Goal: Find specific page/section: Find specific page/section

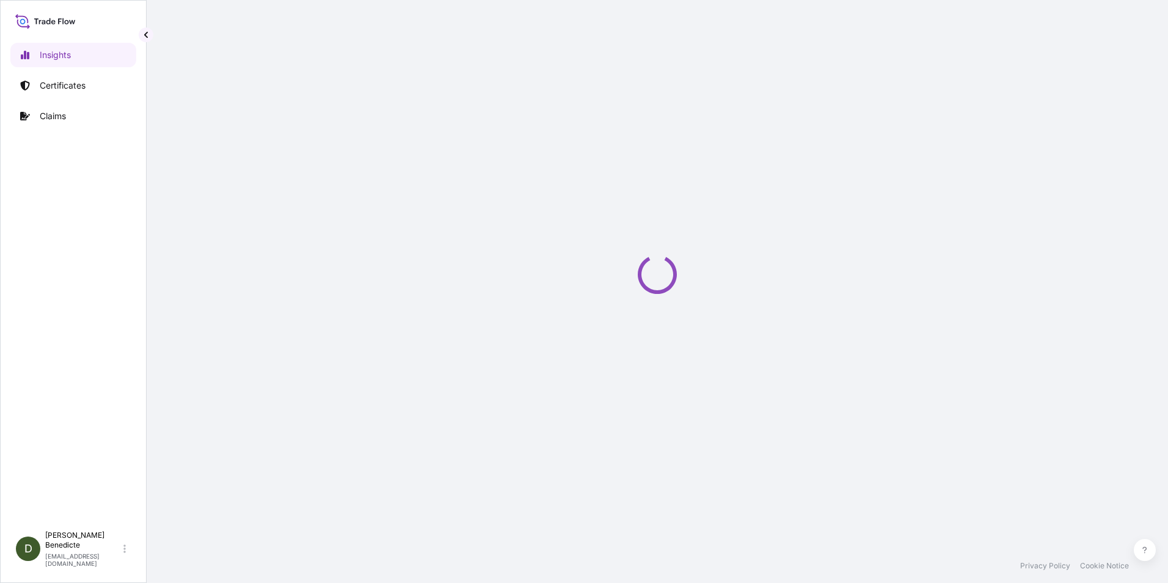
select select "2025"
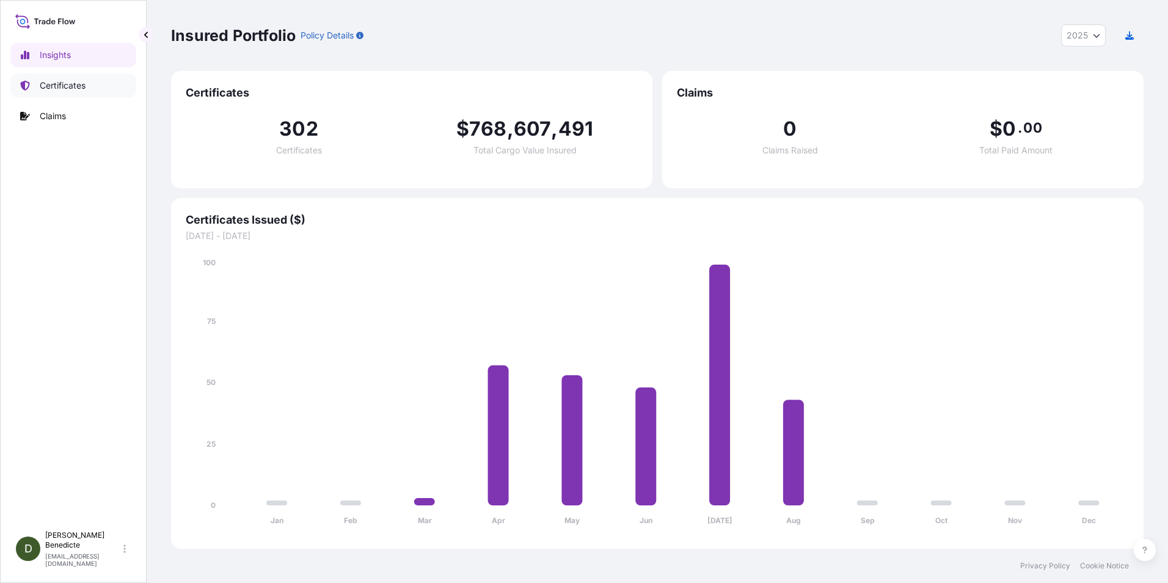
click at [45, 84] on p "Certificates" at bounding box center [63, 85] width 46 height 12
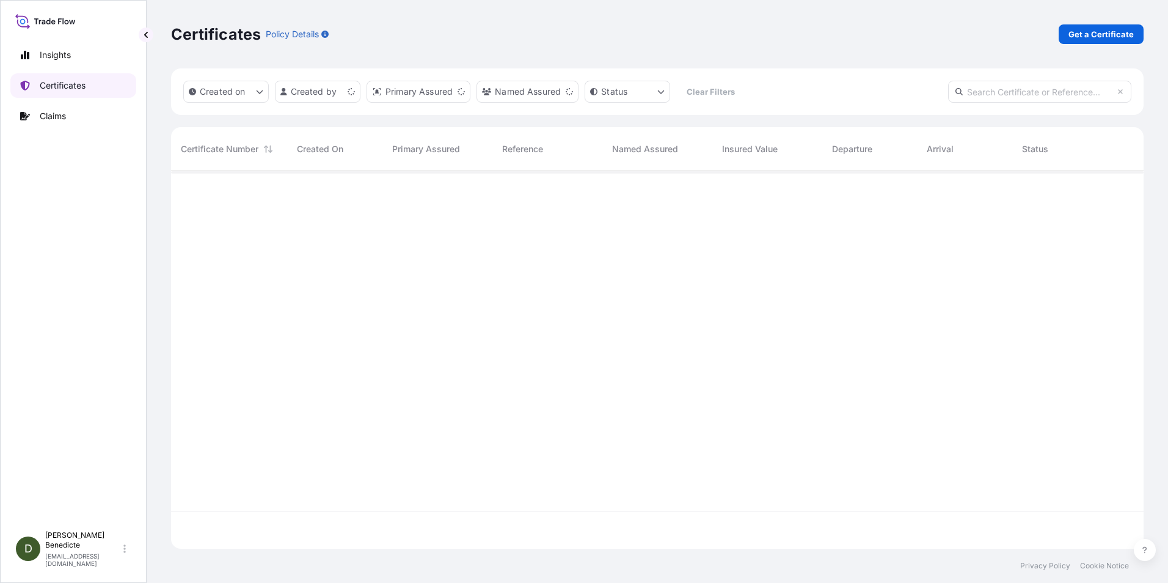
scroll to position [375, 963]
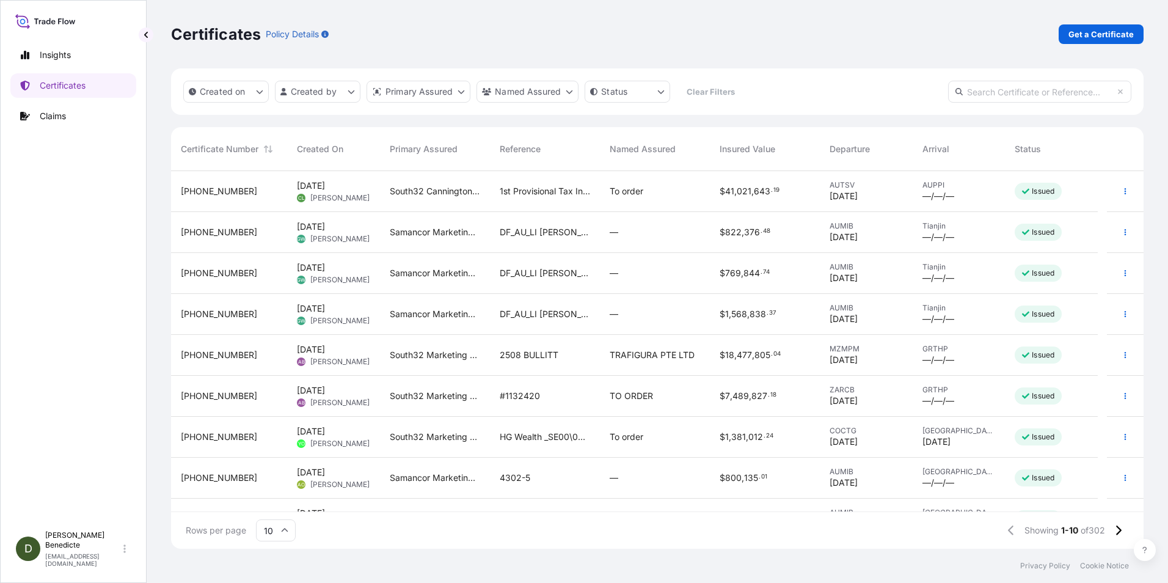
click at [76, 320] on div "Insights Certificates Claims" at bounding box center [73, 278] width 126 height 493
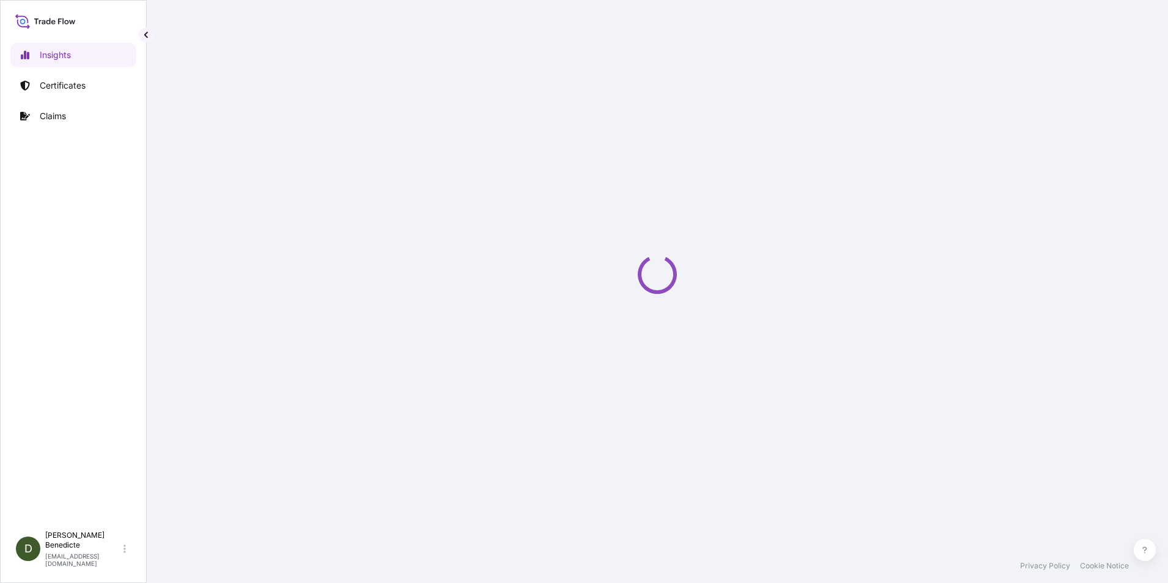
select select "2025"
